Goal: Information Seeking & Learning: Learn about a topic

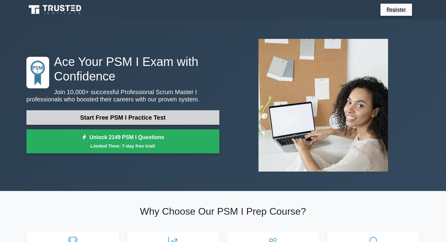
click at [105, 122] on link "Start Free PSM I Practice Test" at bounding box center [122, 117] width 193 height 15
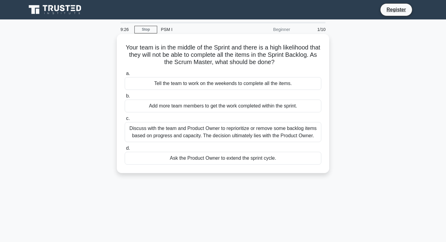
click at [193, 138] on div "Discuss with the team and Product Owner to reprioritize or remove some backlog …" at bounding box center [223, 132] width 196 height 20
click at [125, 120] on input "c. Discuss with the team and Product Owner to reprioritize or remove some backl…" at bounding box center [125, 118] width 0 height 4
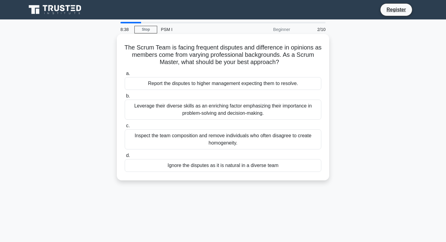
click at [181, 111] on div "Leverage their diverse skills as an enriching factor emphasizing their importan…" at bounding box center [223, 109] width 196 height 20
click at [125, 98] on input "b. Leverage their diverse skills as an enriching factor emphasizing their impor…" at bounding box center [125, 96] width 0 height 4
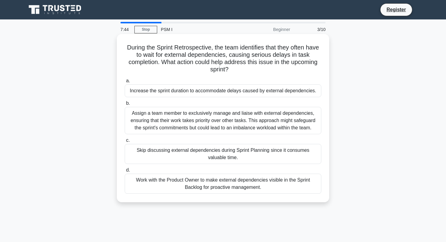
click at [167, 181] on div "Work with the Product Owner to make external dependencies visible in the Sprint…" at bounding box center [223, 183] width 196 height 20
click at [125, 172] on input "d. Work with the Product Owner to make external dependencies visible in the Spr…" at bounding box center [125, 170] width 0 height 4
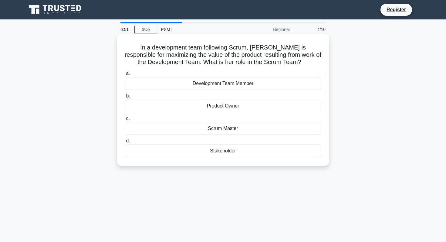
click at [230, 84] on div "Development Team Member" at bounding box center [223, 83] width 196 height 13
click at [125, 76] on input "a. Development Team Member" at bounding box center [125, 74] width 0 height 4
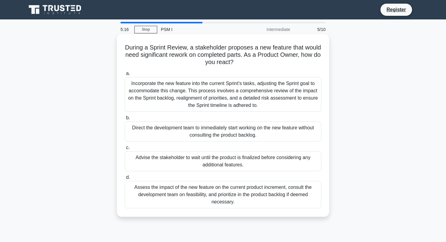
click at [225, 96] on div "Incorporate the new feature into the current Sprint's tasks, adjusting the Spri…" at bounding box center [223, 94] width 196 height 35
click at [125, 76] on input "a. Incorporate the new feature into the current Sprint's tasks, adjusting the S…" at bounding box center [125, 74] width 0 height 4
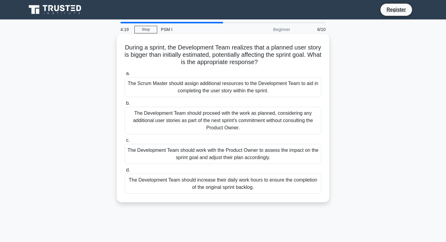
click at [209, 153] on div "The Development Team should work with the Product Owner to assess the impact on…" at bounding box center [223, 154] width 196 height 20
click at [125, 142] on input "c. The Development Team should work with the Product Owner to assess the impact…" at bounding box center [125, 140] width 0 height 4
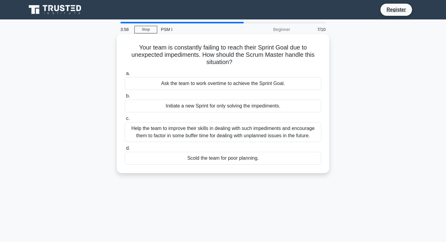
click at [209, 132] on div "Help the team to improve their skills in dealing with such impediments and enco…" at bounding box center [223, 132] width 196 height 20
click at [125, 120] on input "c. Help the team to improve their skills in dealing with such impediments and e…" at bounding box center [125, 118] width 0 height 4
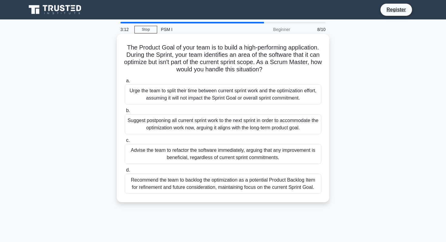
click at [220, 186] on div "Recommend the team to backlog the optimization as a potential Product Backlog I…" at bounding box center [223, 183] width 196 height 20
click at [125, 172] on input "d. Recommend the team to backlog the optimization as a potential Product Backlo…" at bounding box center [125, 170] width 0 height 4
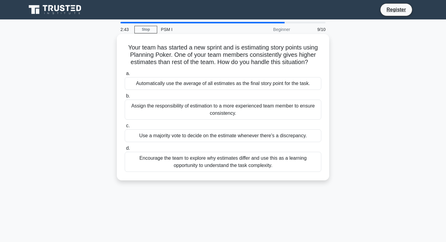
click at [214, 171] on div "Encourage the team to explore why estimates differ and use this as a learning o…" at bounding box center [223, 162] width 196 height 20
click at [125, 150] on input "d. Encourage the team to explore why estimates differ and use this as a learnin…" at bounding box center [125, 148] width 0 height 4
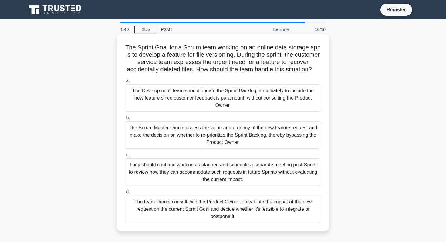
click at [189, 209] on div "The team should consult with the Product Owner to evaluate the impact of the ne…" at bounding box center [223, 208] width 196 height 27
click at [125, 194] on input "d. The team should consult with the Product Owner to evaluate the impact of the…" at bounding box center [125, 192] width 0 height 4
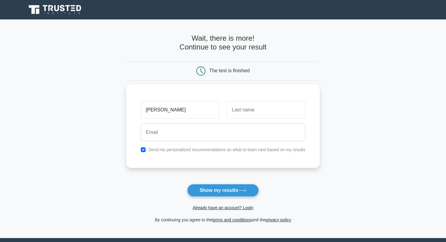
type input "pranita"
click at [265, 110] on input "text" at bounding box center [266, 110] width 79 height 18
type input "chavan"
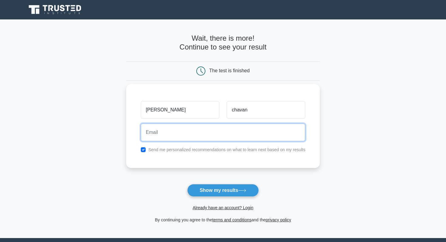
click at [217, 139] on input "email" at bounding box center [223, 132] width 165 height 18
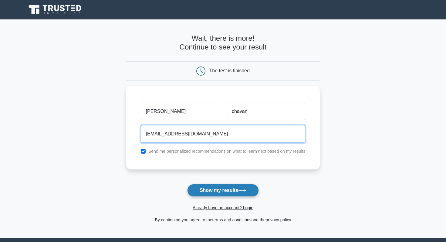
type input "cpranita04@gmail.com"
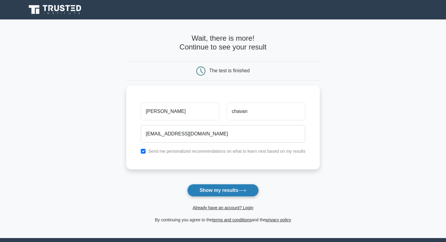
click at [233, 196] on button "Show my results" at bounding box center [223, 190] width 72 height 13
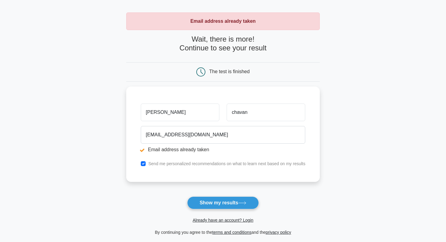
scroll to position [23, 0]
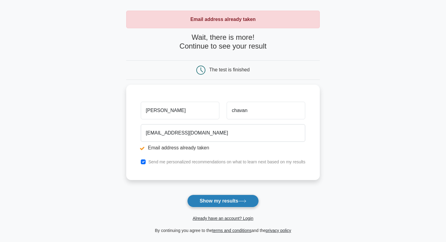
click at [229, 198] on button "Show my results" at bounding box center [223, 200] width 72 height 13
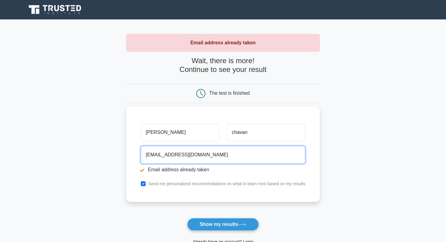
click at [169, 156] on input "[EMAIL_ADDRESS][DOMAIN_NAME]" at bounding box center [223, 155] width 165 height 18
drag, startPoint x: 169, startPoint y: 156, endPoint x: 144, endPoint y: 156, distance: 24.9
click at [144, 156] on input "[EMAIL_ADDRESS][DOMAIN_NAME]" at bounding box center [223, 155] width 165 height 18
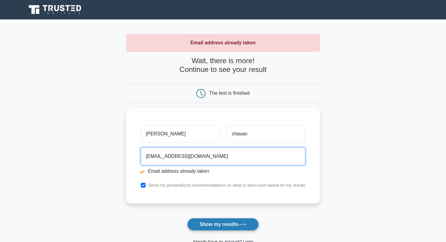
type input "[EMAIL_ADDRESS][DOMAIN_NAME]"
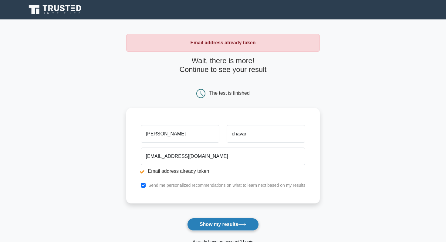
click at [195, 223] on button "Show my results" at bounding box center [223, 224] width 72 height 13
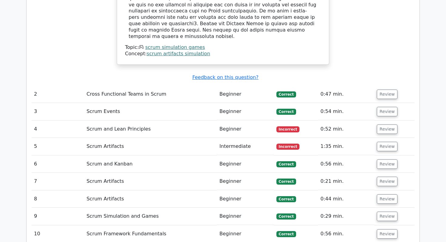
scroll to position [764, 0]
click at [131, 121] on td "Scrum and Lean Principles" at bounding box center [150, 129] width 133 height 17
click at [108, 121] on td "Scrum and Lean Principles" at bounding box center [150, 129] width 133 height 17
click at [389, 125] on button "Review" at bounding box center [387, 129] width 21 height 9
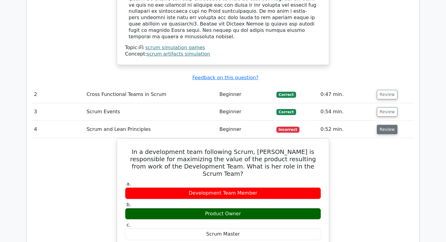
click at [389, 125] on button "Review" at bounding box center [387, 129] width 21 height 9
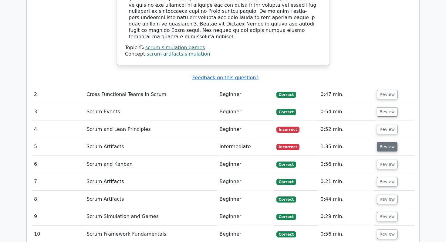
click at [380, 142] on button "Review" at bounding box center [387, 146] width 21 height 9
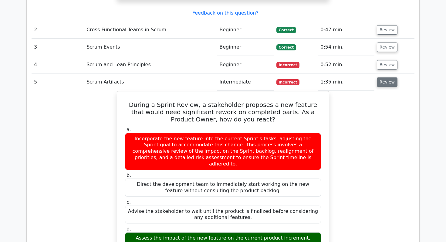
scroll to position [827, 0]
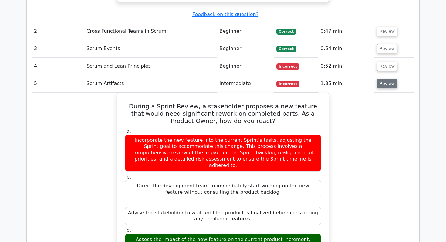
click at [379, 79] on button "Review" at bounding box center [387, 83] width 21 height 9
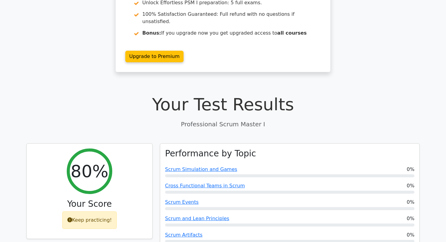
scroll to position [0, 0]
